Goal: Information Seeking & Learning: Learn about a topic

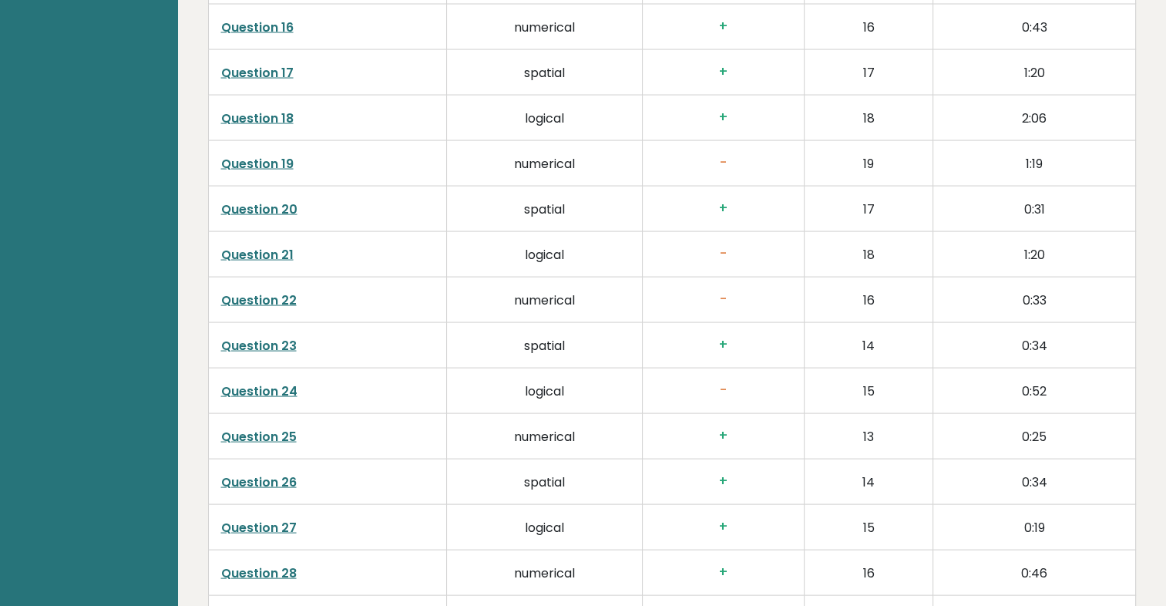
scroll to position [2978, 0]
click at [727, 257] on h3 "-" at bounding box center [723, 255] width 136 height 16
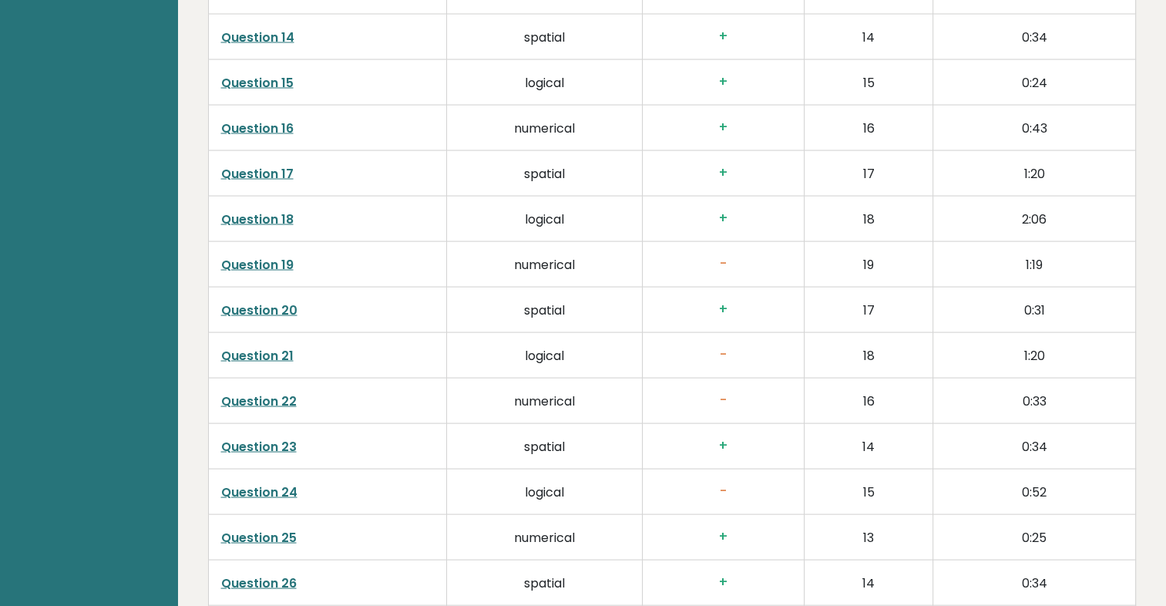
scroll to position [2876, 0]
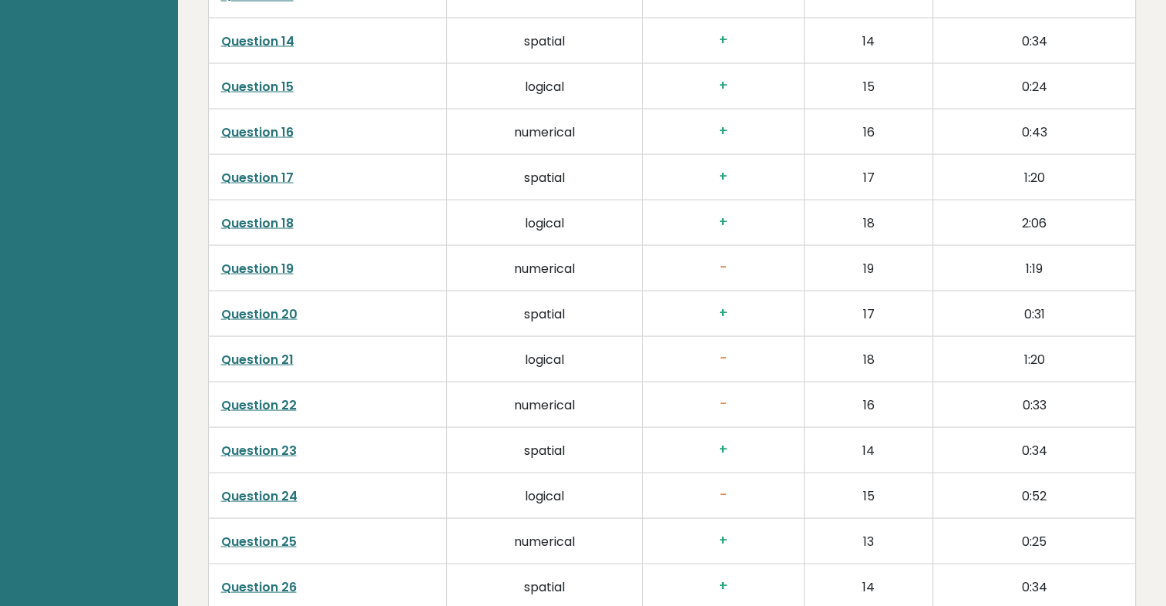
click at [270, 268] on link "Question 19" at bounding box center [257, 268] width 72 height 18
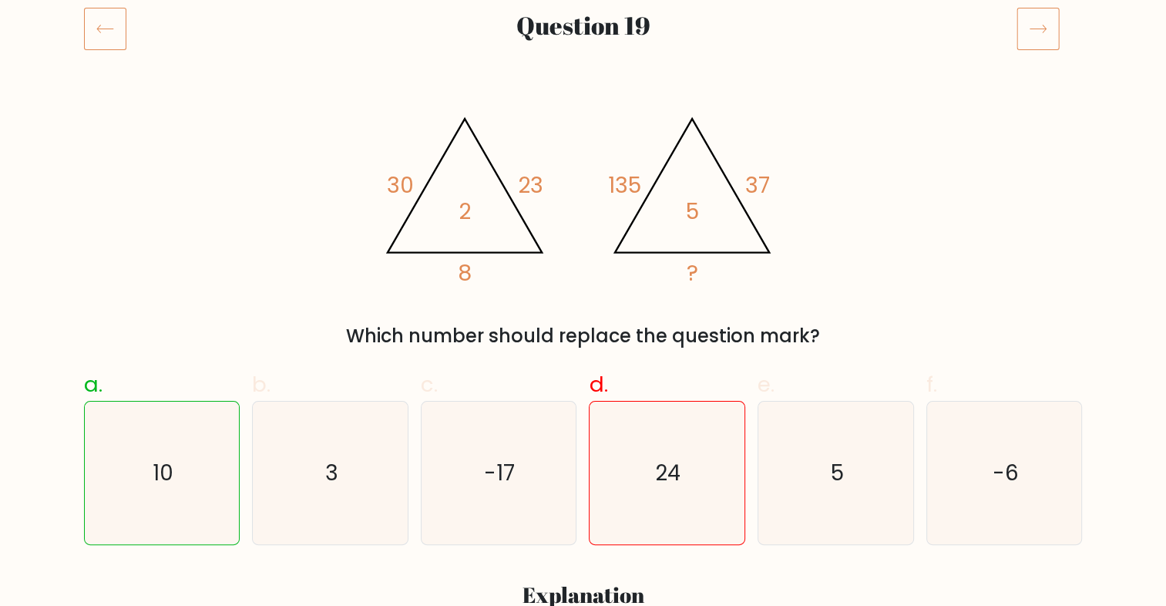
scroll to position [205, 0]
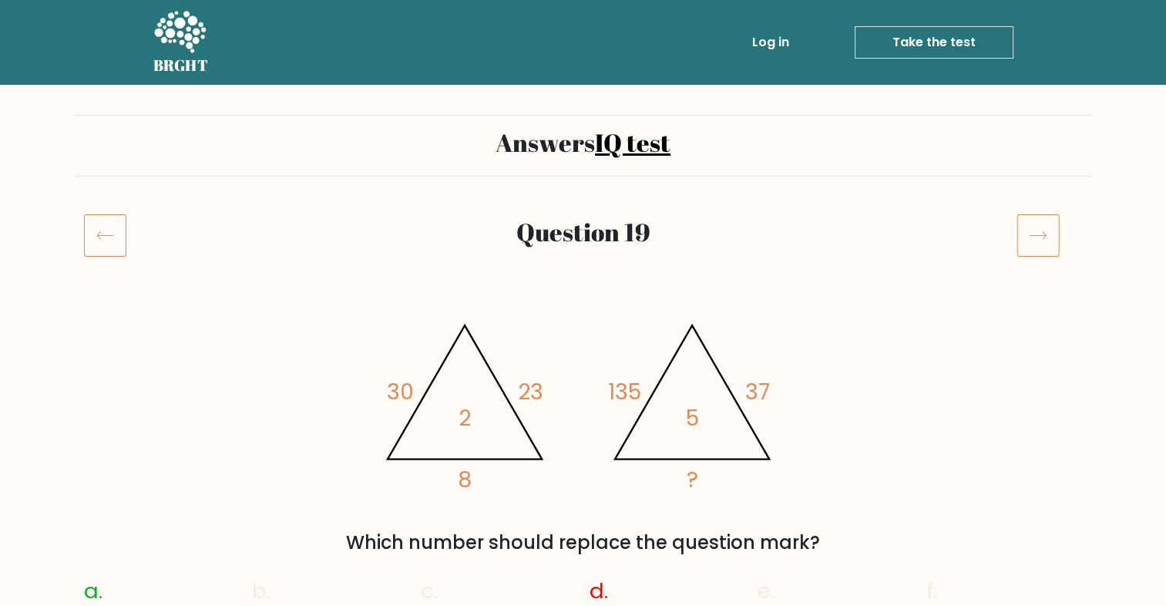
click at [102, 240] on icon at bounding box center [105, 234] width 42 height 43
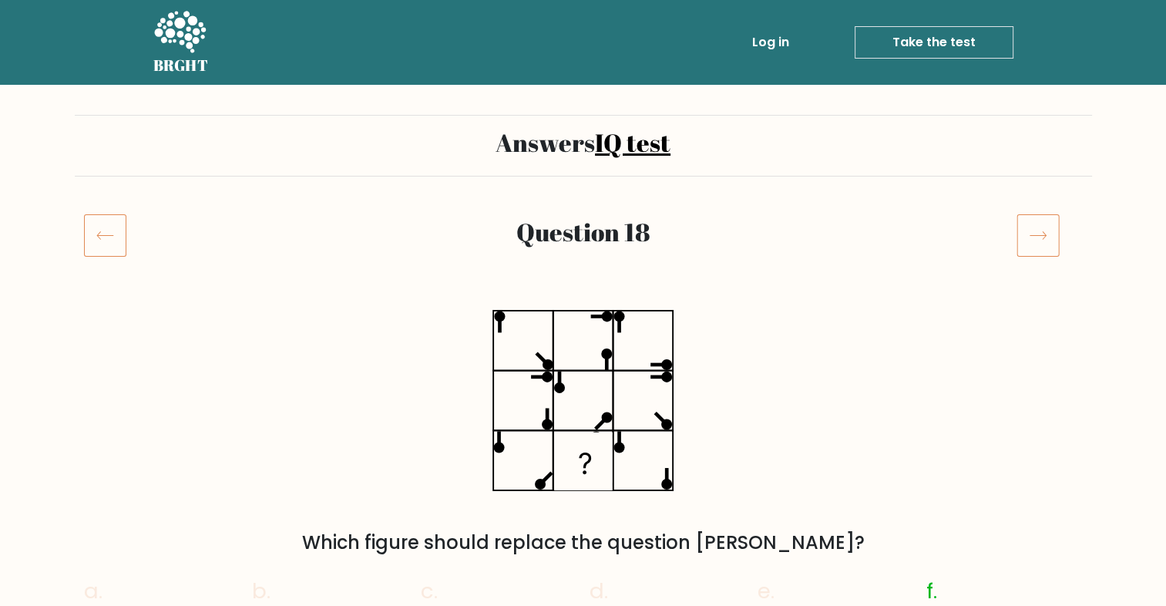
click at [170, 32] on icon at bounding box center [180, 32] width 52 height 42
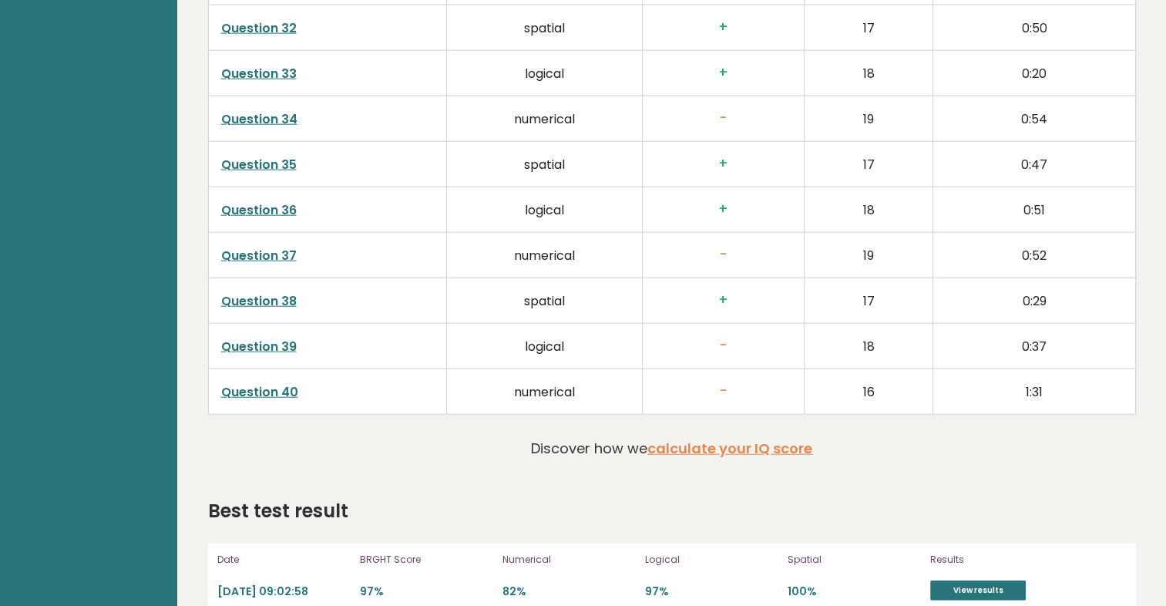
scroll to position [3726, 0]
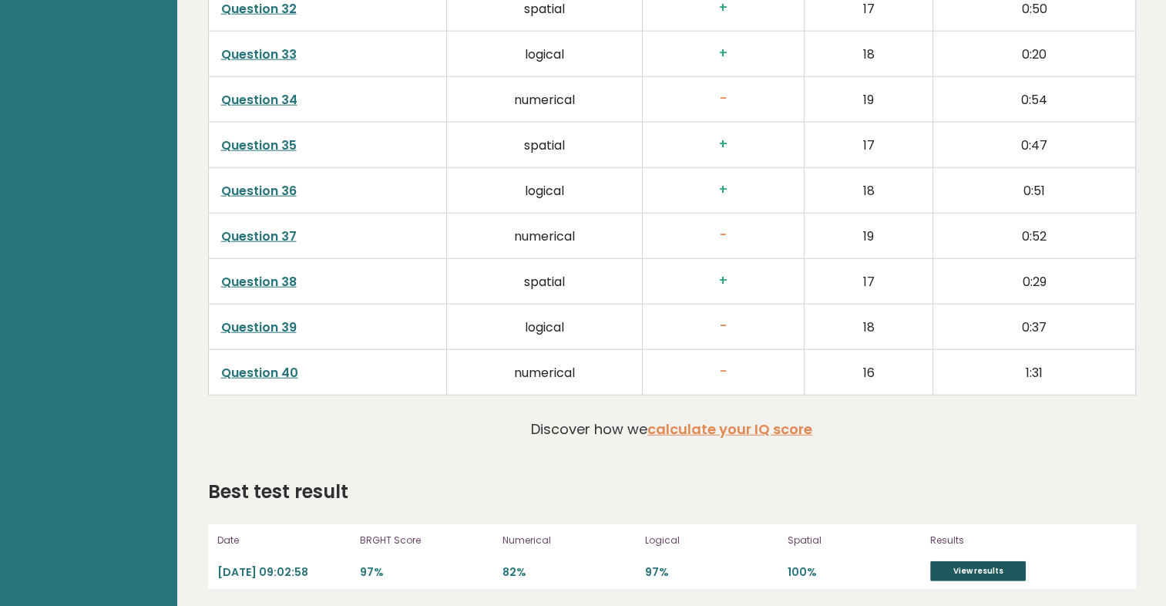
click at [987, 561] on link "View results" at bounding box center [978, 571] width 96 height 20
